Goal: Find specific page/section: Find specific page/section

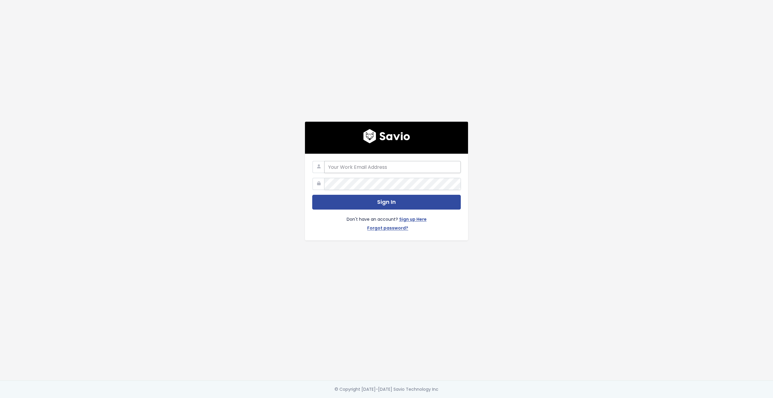
click at [364, 166] on input "email" at bounding box center [392, 167] width 136 height 12
type input "john.mejia@tai-software.com"
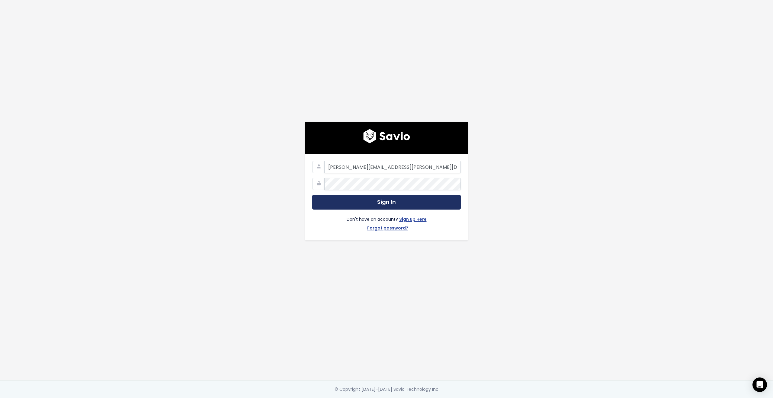
click at [380, 198] on button "Sign In" at bounding box center [386, 202] width 149 height 15
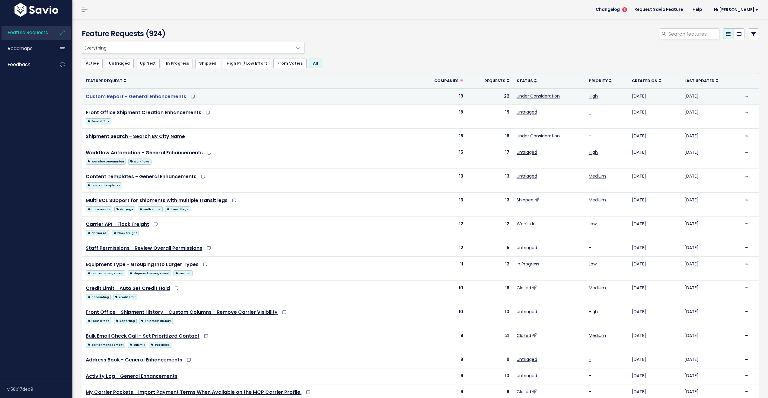
click at [152, 97] on link "Custom Report - General Enhancements" at bounding box center [136, 96] width 101 height 7
